Goal: Transaction & Acquisition: Book appointment/travel/reservation

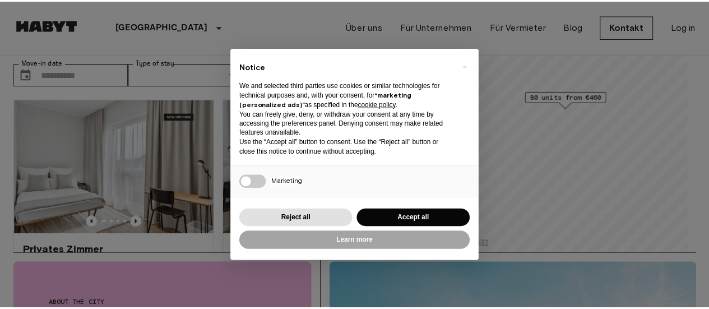
scroll to position [56, 0]
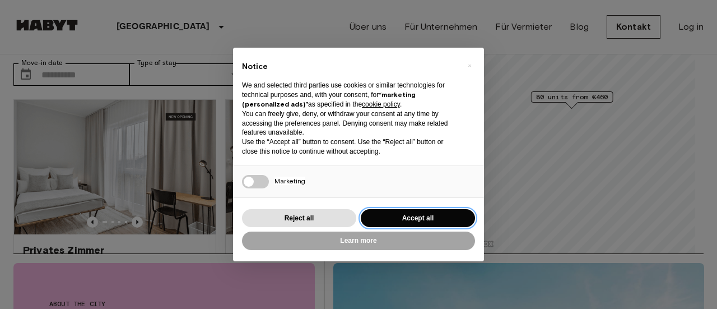
click at [422, 217] on button "Accept all" at bounding box center [418, 218] width 114 height 18
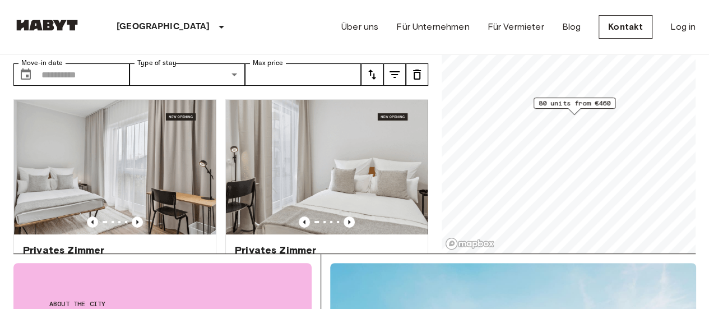
scroll to position [0, 0]
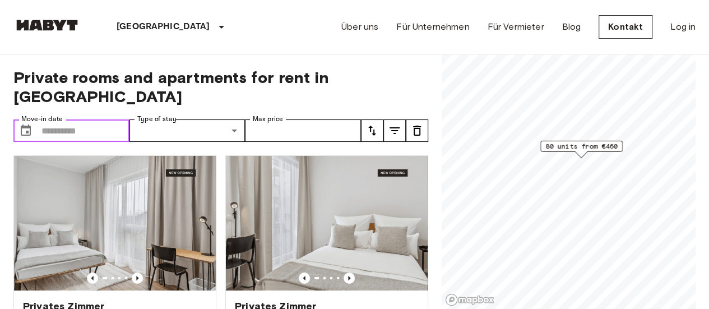
click at [100, 119] on input "Move-in date" at bounding box center [85, 130] width 88 height 22
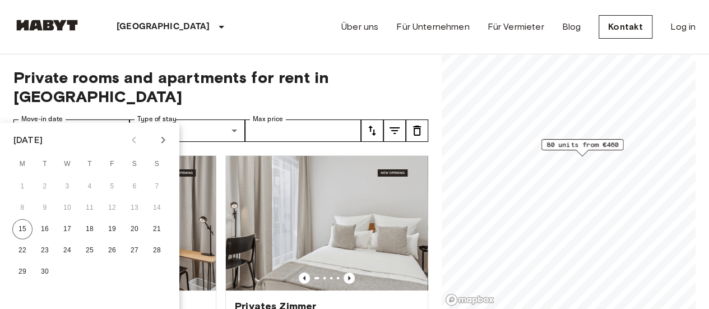
click at [165, 136] on icon "Next month" at bounding box center [162, 139] width 13 height 13
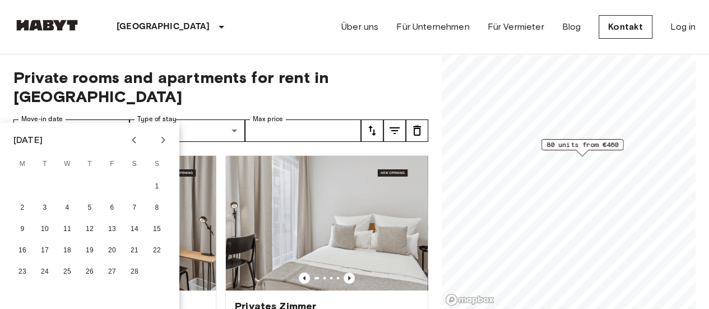
click at [165, 136] on icon "Next month" at bounding box center [162, 139] width 13 height 13
click at [163, 226] on button "15" at bounding box center [157, 229] width 20 height 20
type input "**********"
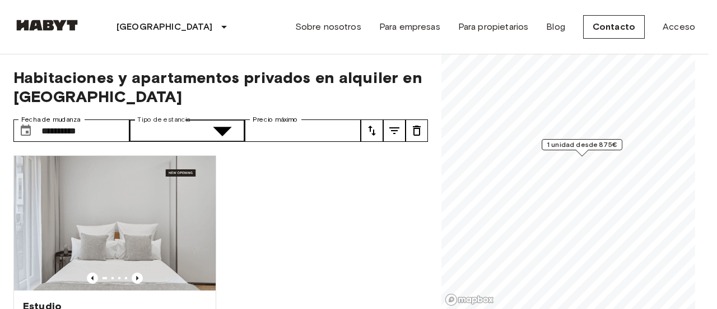
type input "**********"
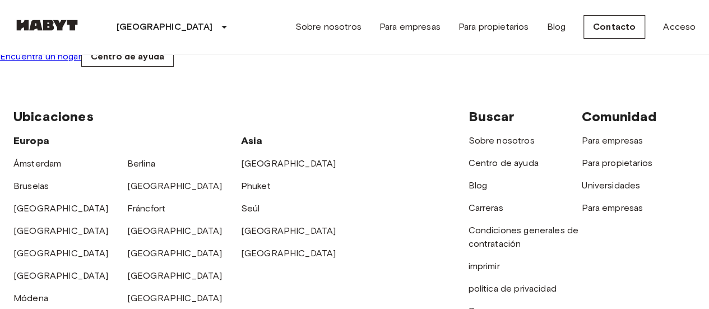
scroll to position [56, 0]
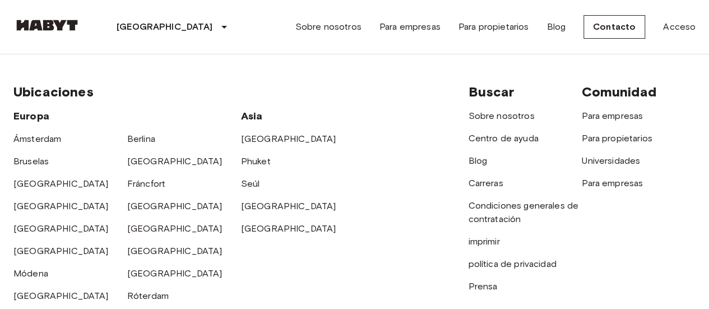
click at [81, 37] on font "Encuentra un hogar" at bounding box center [40, 31] width 81 height 11
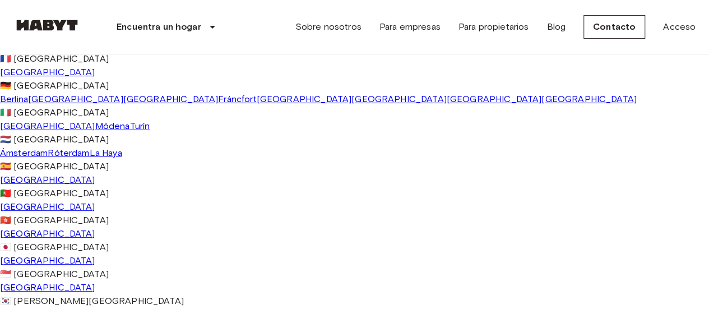
scroll to position [56, 0]
click at [351, 104] on font "[GEOGRAPHIC_DATA]" at bounding box center [398, 99] width 95 height 11
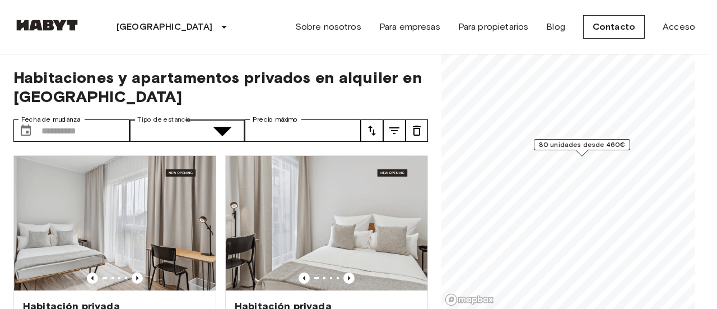
type input "******"
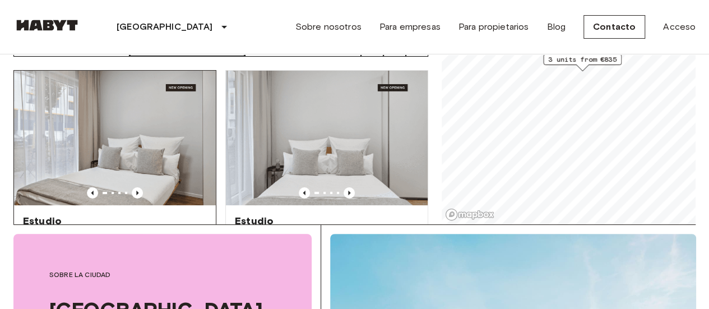
scroll to position [112, 0]
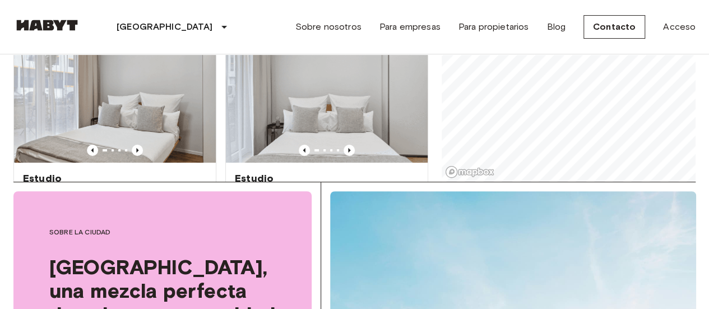
scroll to position [164, 0]
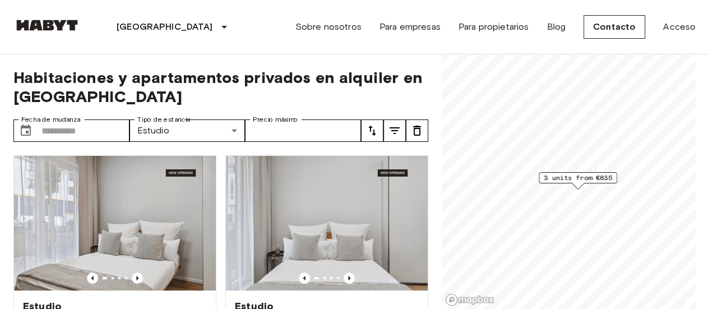
click at [605, 173] on span "3 units from €835" at bounding box center [578, 178] width 68 height 10
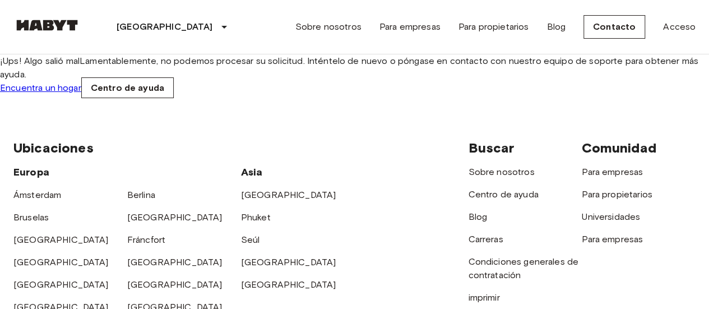
click at [81, 93] on link "Encuentra un hogar" at bounding box center [40, 87] width 81 height 11
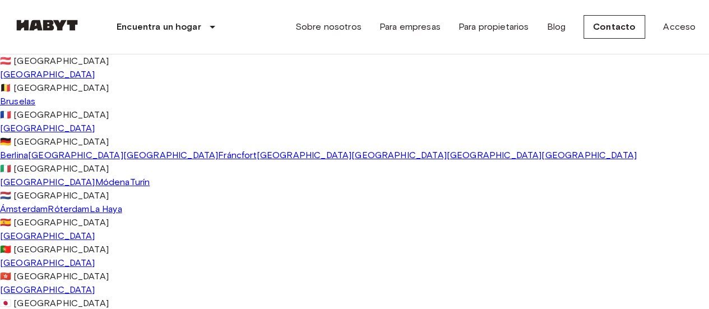
scroll to position [56, 0]
click at [351, 160] on font "[GEOGRAPHIC_DATA]" at bounding box center [398, 155] width 95 height 11
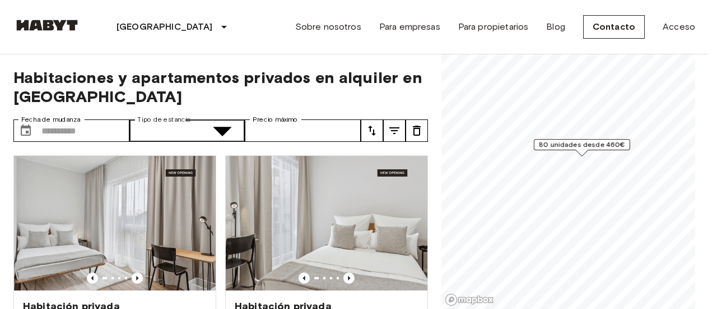
type input "**********"
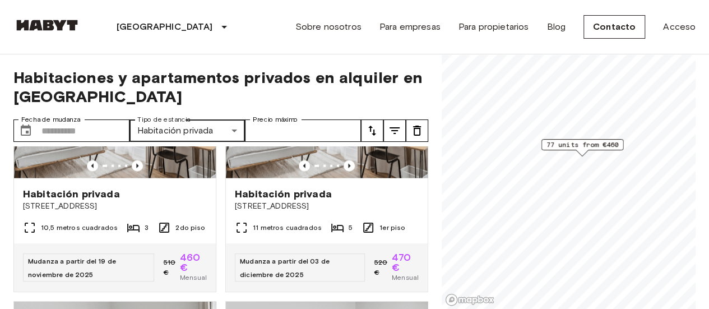
scroll to position [1345, 0]
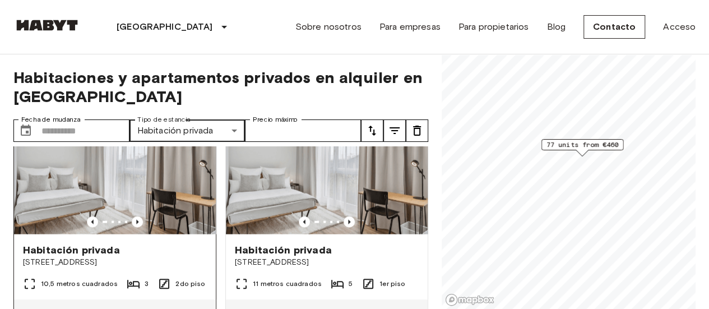
click at [139, 175] on img at bounding box center [115, 167] width 202 height 134
click at [155, 192] on img at bounding box center [115, 167] width 202 height 134
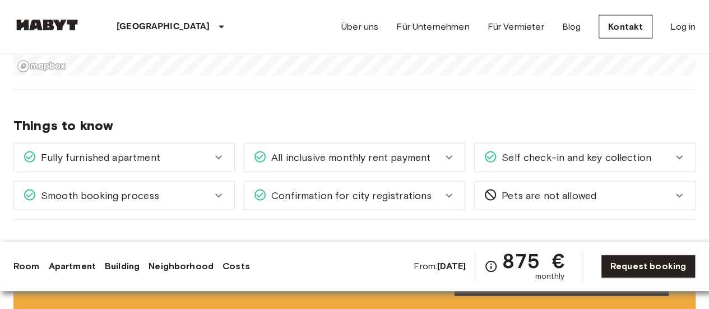
scroll to position [1177, 0]
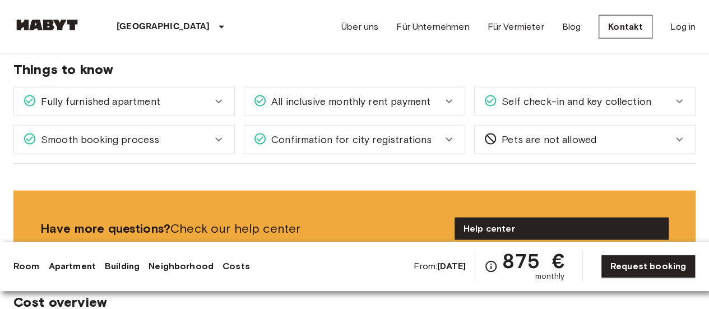
click at [203, 101] on div "Fully furnished apartment" at bounding box center [117, 101] width 189 height 15
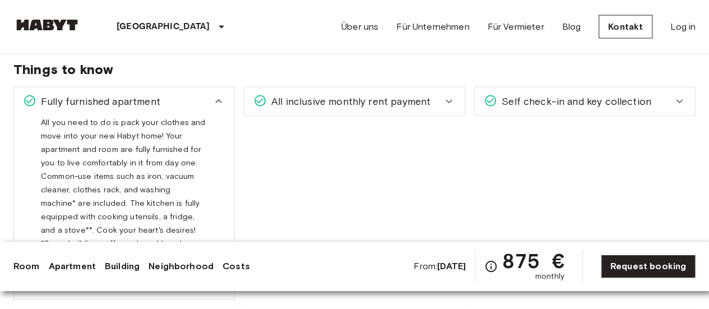
click at [203, 101] on div "Fully furnished apartment" at bounding box center [117, 101] width 189 height 15
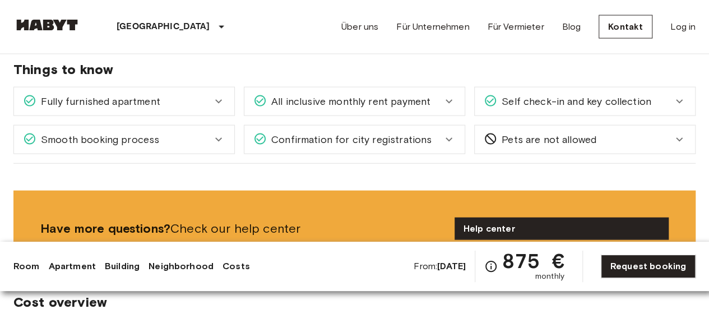
click at [418, 107] on div "All inclusive monthly rent payment" at bounding box center [354, 101] width 220 height 28
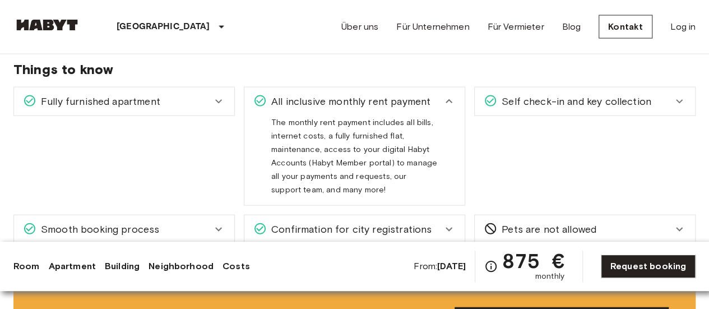
click at [423, 101] on span "All inclusive monthly rent payment" at bounding box center [349, 101] width 164 height 15
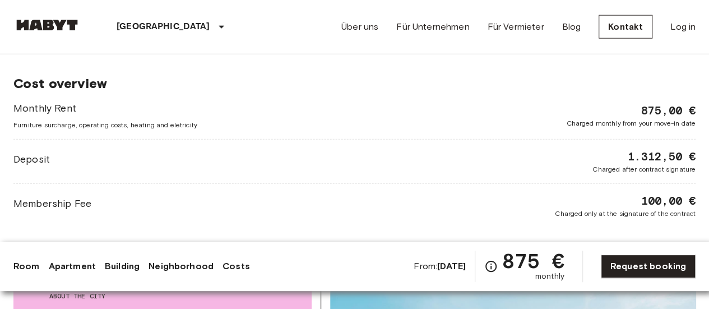
scroll to position [1401, 0]
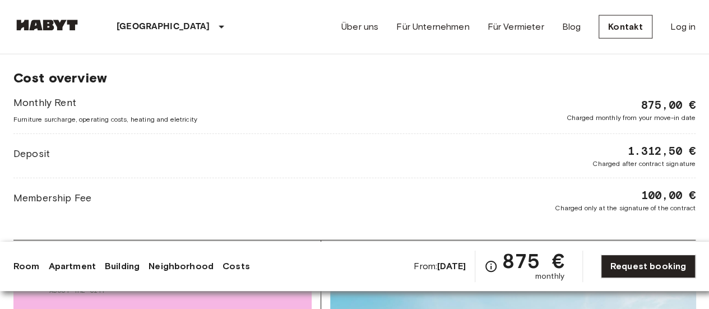
click at [230, 22] on div "[GEOGRAPHIC_DATA] [GEOGRAPHIC_DATA] [GEOGRAPHIC_DATA] [GEOGRAPHIC_DATA] [GEOGRA…" at bounding box center [354, 27] width 682 height 54
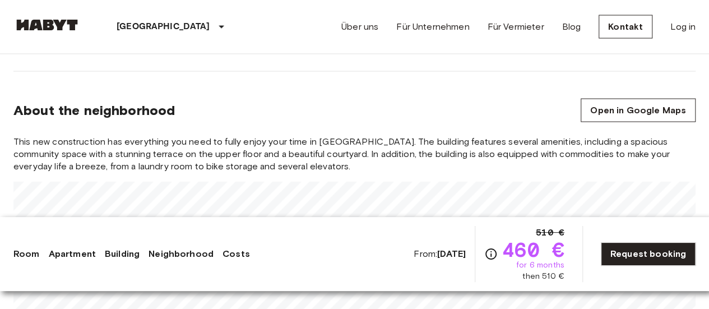
scroll to position [1177, 0]
